Goal: Transaction & Acquisition: Purchase product/service

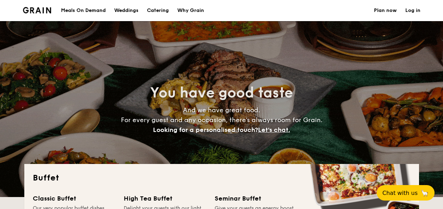
select select
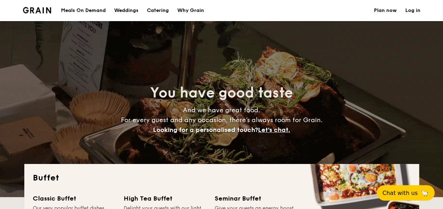
click at [93, 9] on div "Meals On Demand" at bounding box center [83, 10] width 45 height 21
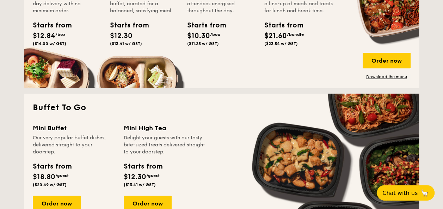
scroll to position [423, 0]
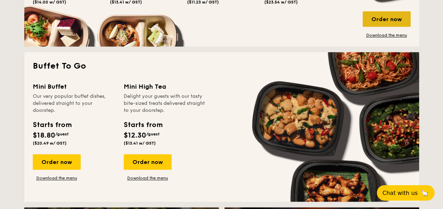
click at [385, 23] on div "Order now" at bounding box center [387, 19] width 48 height 16
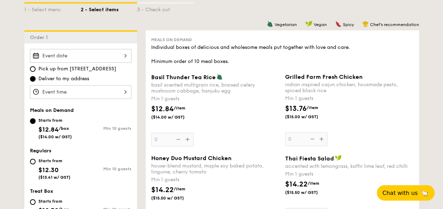
scroll to position [176, 0]
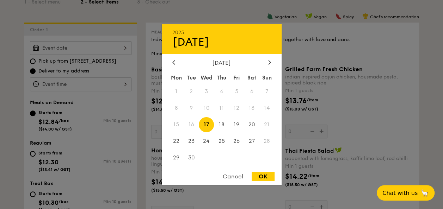
click at [123, 49] on div "2025 Sep 17 September 2025 Mon Tue Wed Thu Fri Sat Sun 1 2 3 4 5 6 7 8 9 10 11 …" at bounding box center [81, 48] width 102 height 14
click at [224, 124] on span "18" at bounding box center [221, 124] width 15 height 15
click at [266, 182] on div "OK" at bounding box center [263, 177] width 23 height 10
type input "Sep 18, 2025"
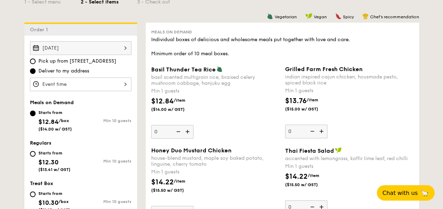
click at [100, 92] on div "Sep 18, 2025 Pick up from 5 Burn Road #05-01 Deliver to my address Meals on Dem…" at bounding box center [80, 171] width 113 height 271
click at [102, 85] on div at bounding box center [81, 85] width 102 height 14
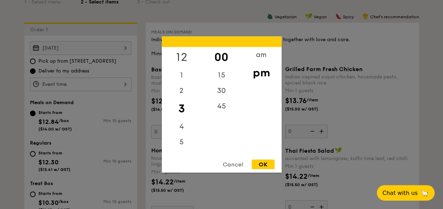
click at [181, 55] on div "12" at bounding box center [182, 57] width 40 height 20
click at [216, 77] on div "15" at bounding box center [222, 78] width 40 height 20
click at [262, 162] on div "OK" at bounding box center [263, 165] width 23 height 10
type input "12:15PM"
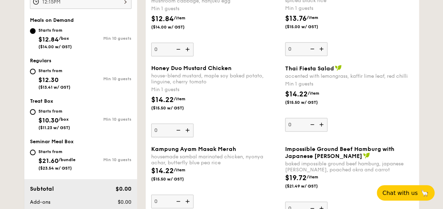
scroll to position [211, 0]
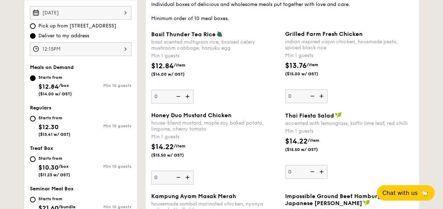
type input "10"
click at [363, 82] on div "$13.76 /item ($15.00 w/ GST)" at bounding box center [349, 73] width 134 height 25
click at [327, 90] on input "10" at bounding box center [306, 97] width 42 height 14
type input "10"
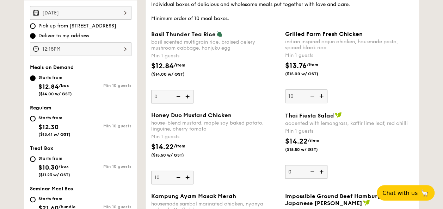
click at [361, 91] on div "Grilled Farm Fresh Chicken indian inspired cajun chicken, housmade pesto, spice…" at bounding box center [349, 67] width 128 height 73
click at [327, 91] on input "10" at bounding box center [306, 97] width 42 height 14
click at [328, 96] on div "Grilled Farm Fresh Chicken indian inspired cajun chicken, housmade pesto, spice…" at bounding box center [349, 67] width 128 height 73
click at [327, 96] on input "10" at bounding box center [306, 97] width 42 height 14
click at [324, 96] on img at bounding box center [322, 96] width 11 height 13
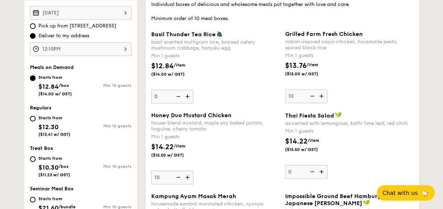
click at [324, 96] on input "10" at bounding box center [306, 97] width 42 height 14
click at [323, 97] on img at bounding box center [322, 96] width 11 height 13
click at [323, 97] on input "11" at bounding box center [306, 97] width 42 height 14
type input "12"
click at [186, 178] on img at bounding box center [188, 177] width 11 height 13
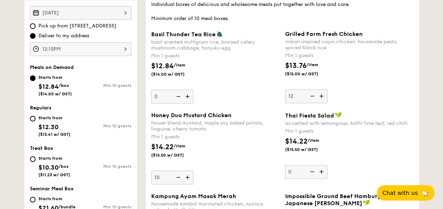
click at [186, 178] on input "10" at bounding box center [172, 178] width 42 height 14
click at [188, 178] on img at bounding box center [188, 177] width 11 height 13
click at [188, 178] on input "11" at bounding box center [172, 178] width 42 height 14
type input "12"
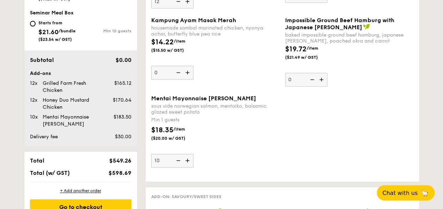
scroll to position [382, 0]
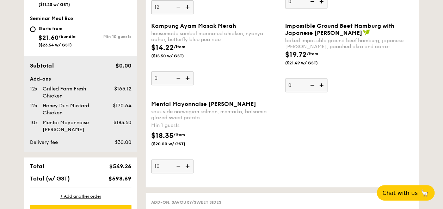
click at [362, 115] on div "Mentai Mayonnaise Aburi Salmon sous vide norwegian salmon, mentaiko, balsamic g…" at bounding box center [282, 141] width 268 height 81
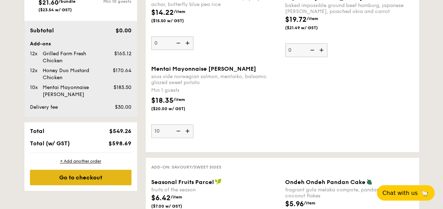
click at [98, 173] on div "Go to checkout" at bounding box center [81, 178] width 102 height 16
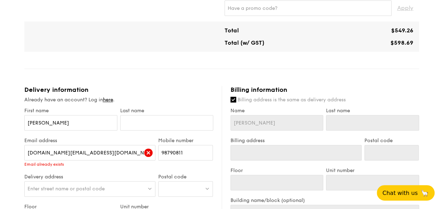
scroll to position [211, 0]
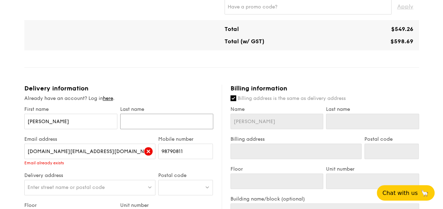
click at [130, 123] on input "text" at bounding box center [166, 122] width 93 height 16
type input "F"
type input "Fo"
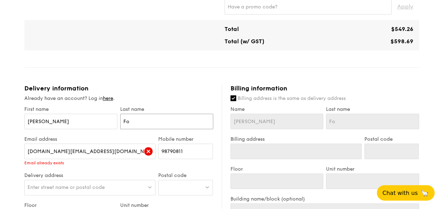
type input "Foo"
click at [161, 61] on div "Meals on Demand Serving time: Sep 18, 2025, 12:15PM Add-ons 12x Grilled Farm Fr…" at bounding box center [221, 151] width 395 height 613
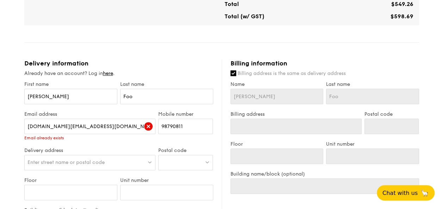
scroll to position [247, 0]
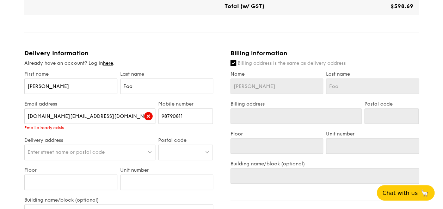
click at [104, 62] on div "Already have an account? Log in here ." at bounding box center [118, 63] width 189 height 7
click at [110, 63] on link "here" at bounding box center [108, 63] width 10 height 6
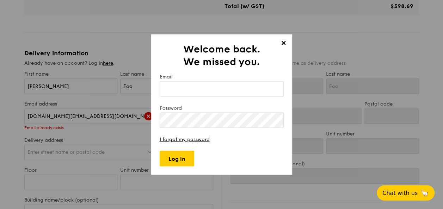
click at [208, 94] on input "Email" at bounding box center [222, 89] width 124 height 16
type input "elise.foo@vantage-dc.com"
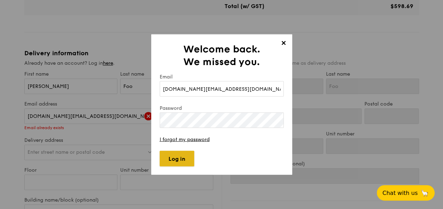
click at [176, 159] on input "Log in" at bounding box center [177, 159] width 35 height 16
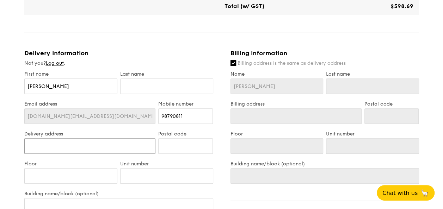
click at [98, 147] on input "Delivery address" at bounding box center [89, 147] width 131 height 16
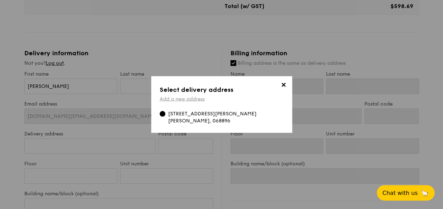
click at [199, 102] on link "Add a new address" at bounding box center [182, 99] width 45 height 6
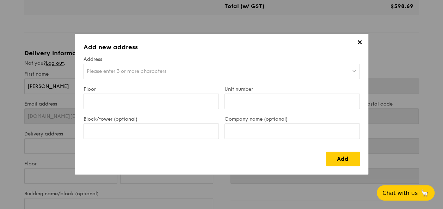
click at [139, 69] on span "Please enter 3 or more characters" at bounding box center [127, 71] width 80 height 6
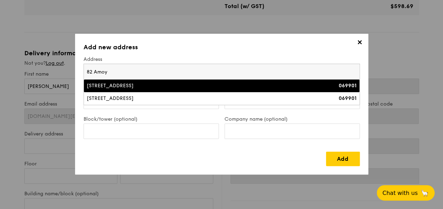
type input "82 Amoy"
click at [144, 80] on li "82 Amoy Street 069901" at bounding box center [222, 86] width 276 height 13
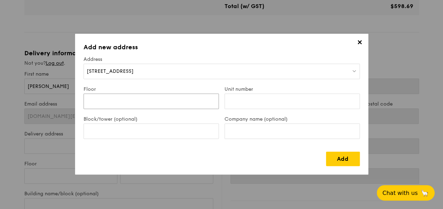
click at [180, 102] on input "Floor" at bounding box center [151, 102] width 135 height 16
click at [193, 100] on input "Floor" at bounding box center [151, 102] width 135 height 16
click at [345, 158] on link "Add" at bounding box center [343, 159] width 34 height 14
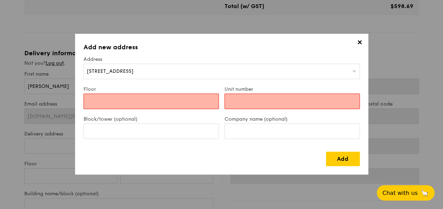
click at [165, 102] on input "Floor" at bounding box center [151, 102] width 135 height 16
click at [237, 99] on input "Unit number" at bounding box center [292, 102] width 135 height 16
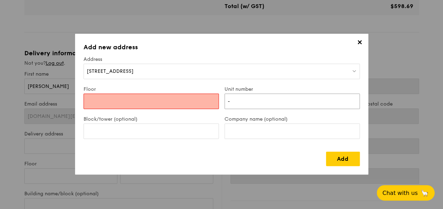
type input "-"
click at [201, 153] on div "Add" at bounding box center [222, 156] width 276 height 20
click at [185, 99] on input "Floor" at bounding box center [151, 102] width 135 height 16
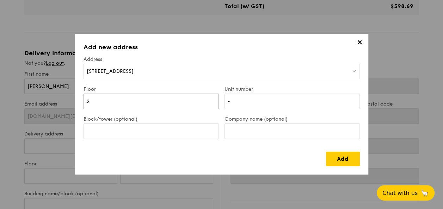
type input "2"
click at [163, 158] on div "Add" at bounding box center [222, 156] width 276 height 20
click at [355, 162] on link "Add" at bounding box center [343, 159] width 34 height 14
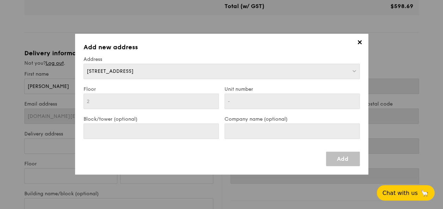
type input "82 Amoy Street"
type input "069901"
type input "2"
type input "-"
type input "82 Amoy Street"
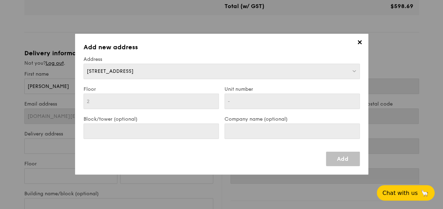
type input "069901"
type input "2"
type input "-"
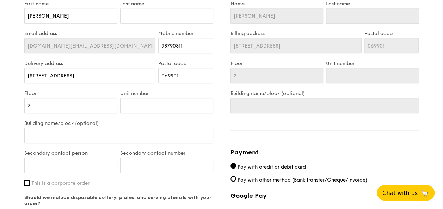
scroll to position [352, 0]
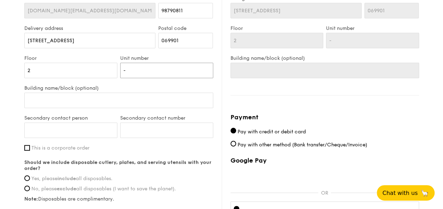
click at [128, 75] on input "-" at bounding box center [166, 71] width 93 height 16
paste input "nexgen office"
type input "nexgen office"
drag, startPoint x: 152, startPoint y: 69, endPoint x: 59, endPoint y: 73, distance: 93.5
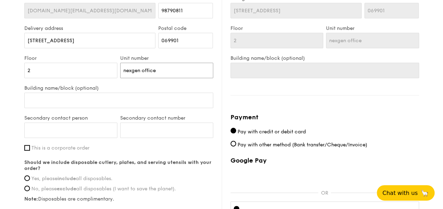
click at [59, 73] on div "Floor 2 Unit number nexgen office" at bounding box center [119, 70] width 192 height 30
type input "nexgen ffice"
type input "nexgen Office"
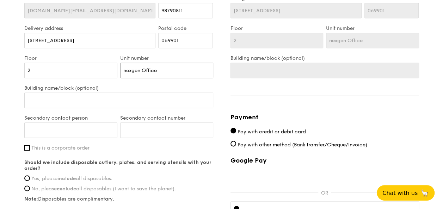
type input "exgen Office"
type input "Nexgen Office"
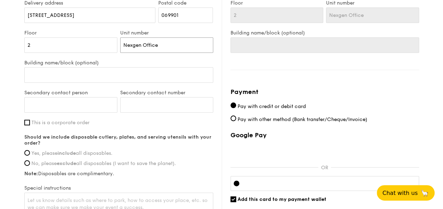
scroll to position [388, 0]
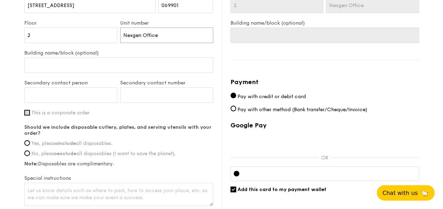
type input "Nexgen Office"
click at [28, 112] on input "This is a corporate order" at bounding box center [27, 113] width 6 height 6
checkbox input "true"
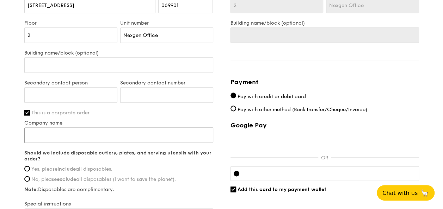
click at [80, 135] on input "Company name" at bounding box center [118, 136] width 189 height 16
type input "Vantage Data Centre"
type input "Elise Foo"
type input "98790811"
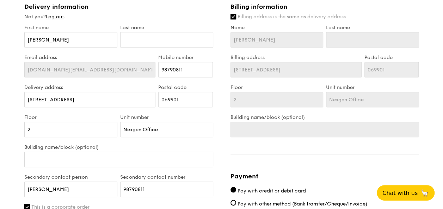
scroll to position [282, 0]
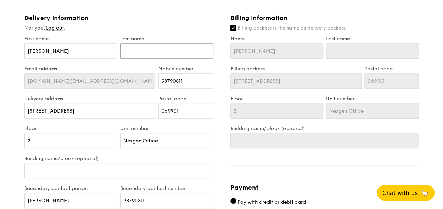
click at [151, 51] on input "text" at bounding box center [166, 51] width 93 height 16
click at [134, 56] on input "text" at bounding box center [166, 51] width 93 height 16
type input "F"
type input "Fo"
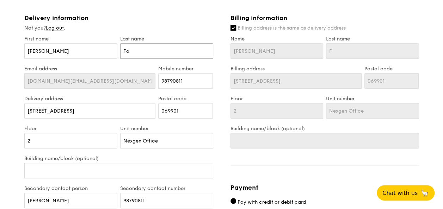
type input "Fo"
type input "Foo"
click at [119, 65] on div "Last name Foo" at bounding box center [167, 51] width 96 height 30
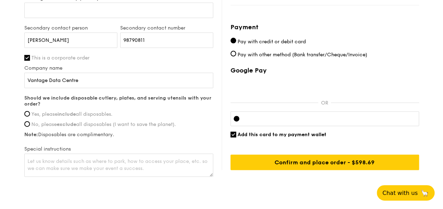
scroll to position [458, 0]
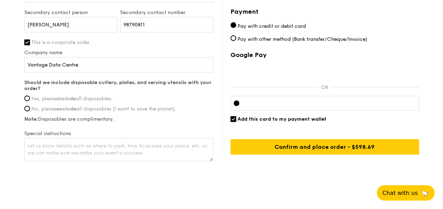
click at [67, 96] on strong "include" at bounding box center [66, 99] width 18 height 6
click at [30, 96] on input "Yes, please include all disposables." at bounding box center [27, 99] width 6 height 6
radio input "true"
click at [29, 97] on input "Yes, please include all disposables." at bounding box center [27, 99] width 6 height 6
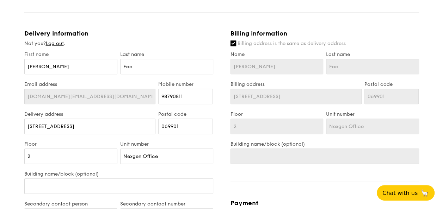
scroll to position [290, 0]
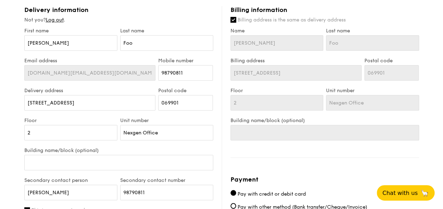
click at [233, 18] on input "Billing address is the same as delivery address" at bounding box center [233, 20] width 6 height 6
checkbox input "false"
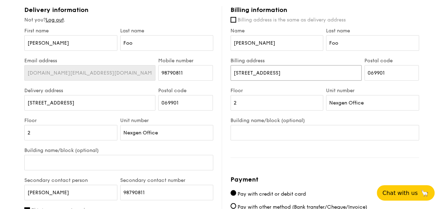
click at [155, 70] on div "Delivery information Not you? Log out . First name Elise Last name Foo Email ad…" at bounding box center [221, 168] width 395 height 325
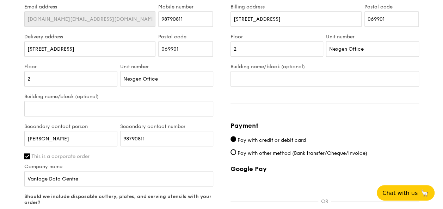
scroll to position [283, 0]
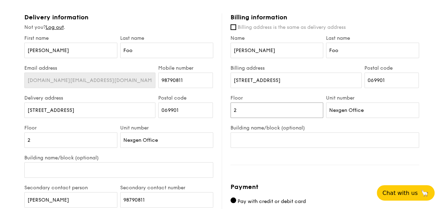
click at [245, 109] on input "2" at bounding box center [276, 111] width 93 height 16
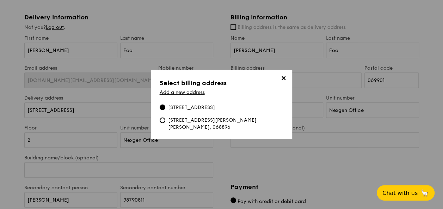
click at [205, 124] on div "77 Robinson Rd, Robinson 77, #34-01, 068896" at bounding box center [226, 124] width 116 height 14
click at [165, 123] on input "77 Robinson Rd, Robinson 77, #34-01, 068896" at bounding box center [163, 121] width 6 height 6
type input "77 Robinson Rd"
type input "068896"
type input "34"
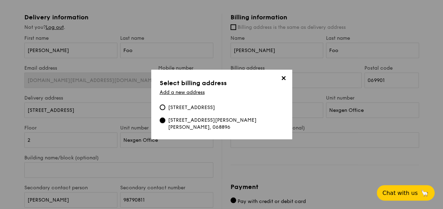
type input "01"
type input "Robinson 77"
type input "Vantage Data Centers APAC Pte Ltd"
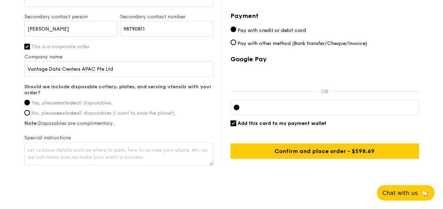
scroll to position [466, 0]
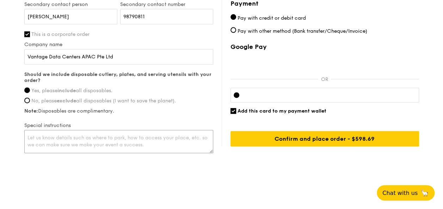
click at [61, 136] on textarea at bounding box center [118, 141] width 189 height 23
type textarea "t"
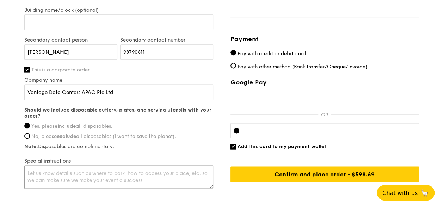
scroll to position [396, 0]
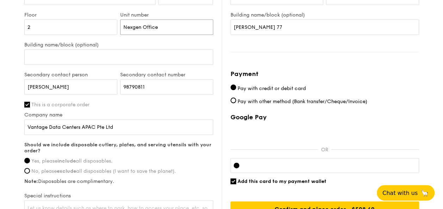
drag, startPoint x: 141, startPoint y: 28, endPoint x: 109, endPoint y: 27, distance: 32.5
click at [110, 27] on div "Floor 2 Unit number Nexgen Office" at bounding box center [119, 27] width 192 height 30
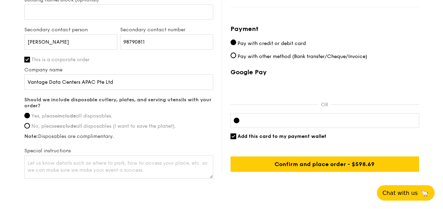
scroll to position [466, 0]
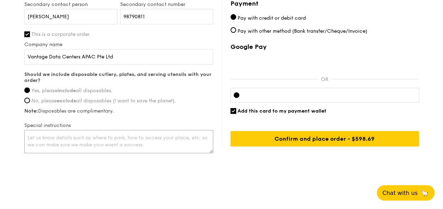
click at [83, 137] on textarea at bounding box center [118, 141] width 189 height 23
paste textarea "Nexgen Office"
type textarea "Nexgen Office"
drag, startPoint x: 121, startPoint y: 135, endPoint x: -12, endPoint y: 139, distance: 133.3
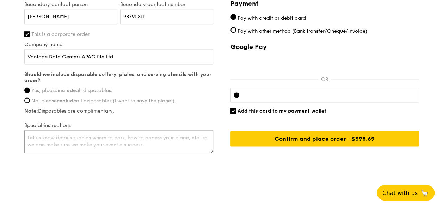
click at [54, 138] on textarea at bounding box center [118, 141] width 189 height 23
paste textarea "Nexgen Office"
type textarea "N"
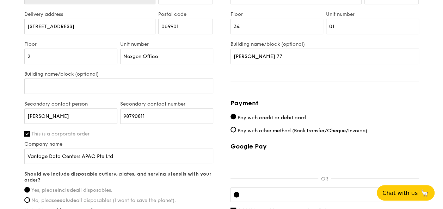
scroll to position [431, 0]
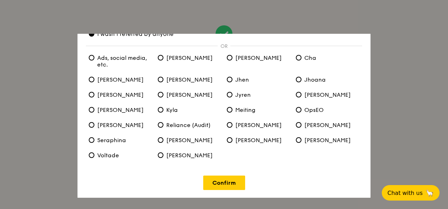
scroll to position [41, 0]
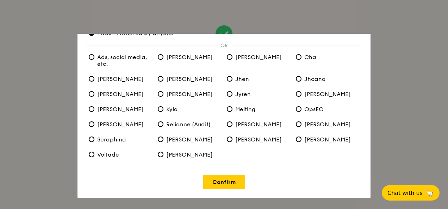
click at [187, 155] on span "Zhe Yong" at bounding box center [185, 155] width 55 height 7
click at [164, 155] on Yong "Zhe Yong" at bounding box center [161, 155] width 6 height 6
radio Yong "true"
radio anyone "false"
click at [241, 182] on link "Confirm" at bounding box center [224, 182] width 42 height 14
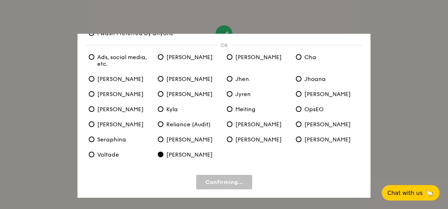
scroll to position [0, 0]
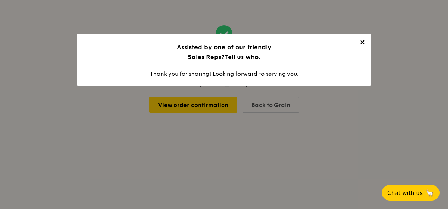
click at [362, 44] on span "✕" at bounding box center [362, 44] width 10 height 10
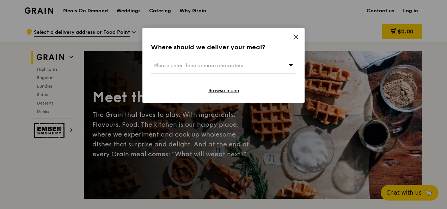
click at [290, 34] on div "Where should we deliver your meal? Please enter three or more characters Browse…" at bounding box center [223, 65] width 162 height 75
click at [294, 37] on icon at bounding box center [296, 37] width 6 height 6
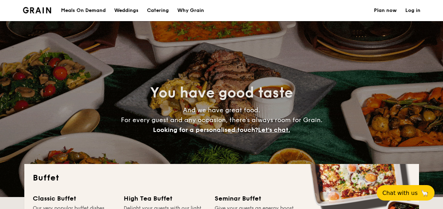
select select
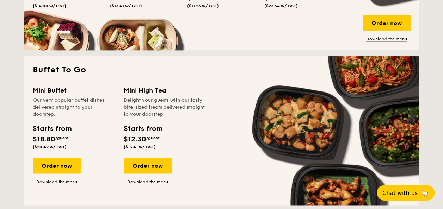
scroll to position [388, 0]
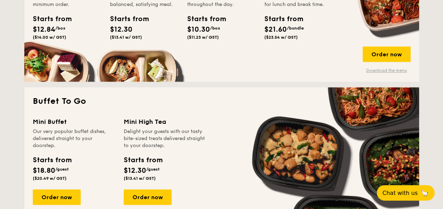
click at [378, 69] on link "Download the menu" at bounding box center [387, 71] width 48 height 6
